Goal: Check status: Check status

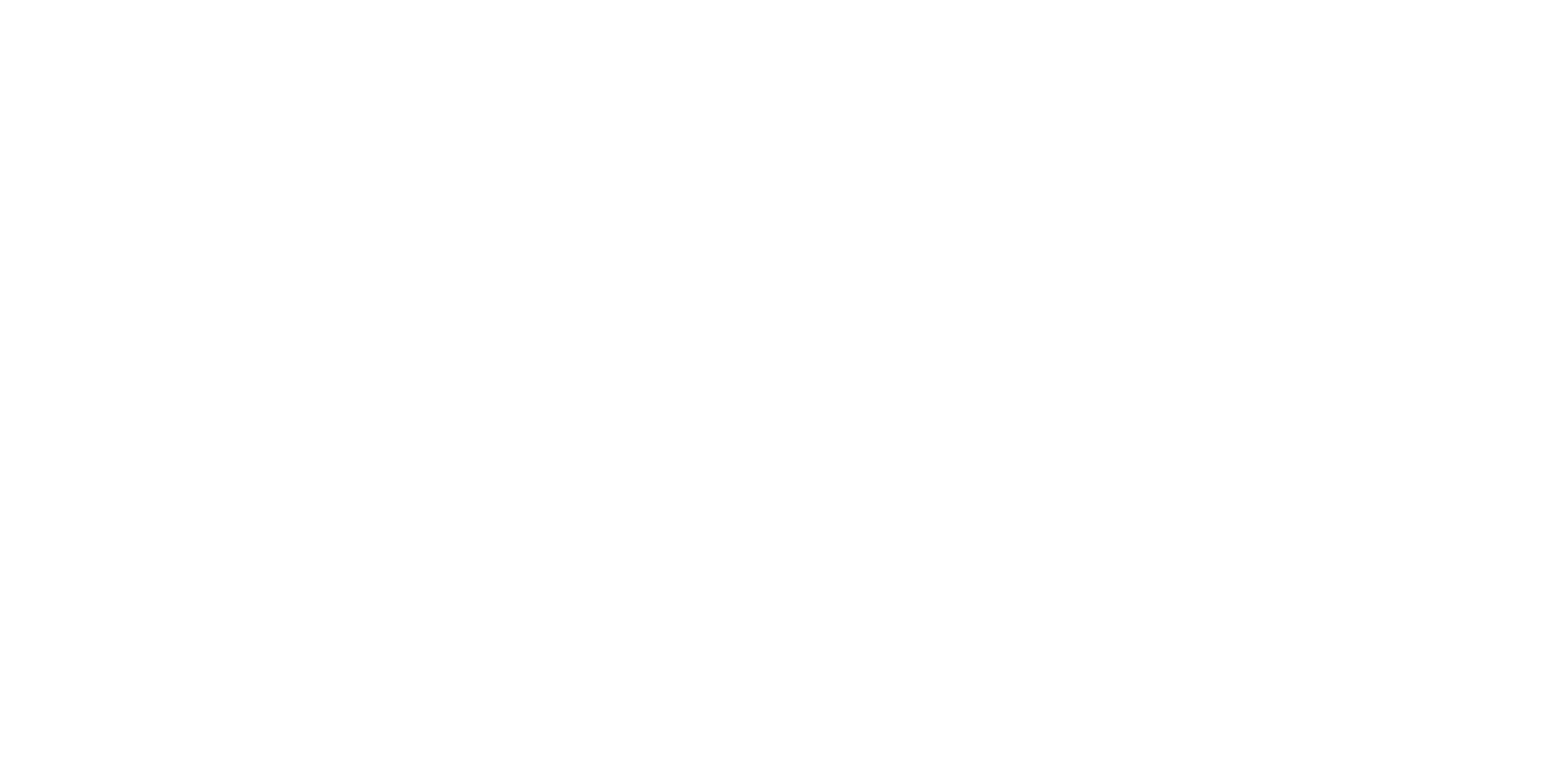
drag, startPoint x: 703, startPoint y: 104, endPoint x: 815, endPoint y: 49, distance: 124.8
click at [703, 0] on html at bounding box center [784, 0] width 1568 height 0
drag, startPoint x: 1537, startPoint y: 0, endPoint x: 895, endPoint y: 109, distance: 651.2
click at [895, 0] on html at bounding box center [784, 0] width 1568 height 0
